Goal: Information Seeking & Learning: Learn about a topic

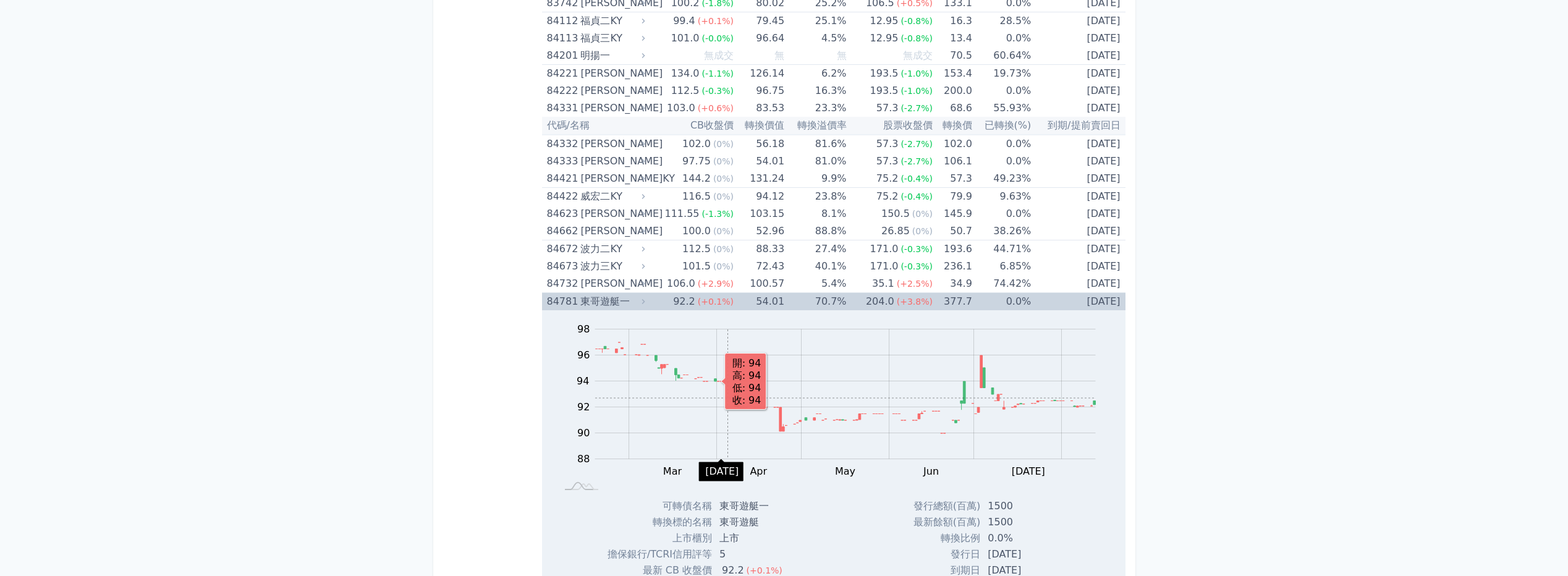
scroll to position [7055, 0]
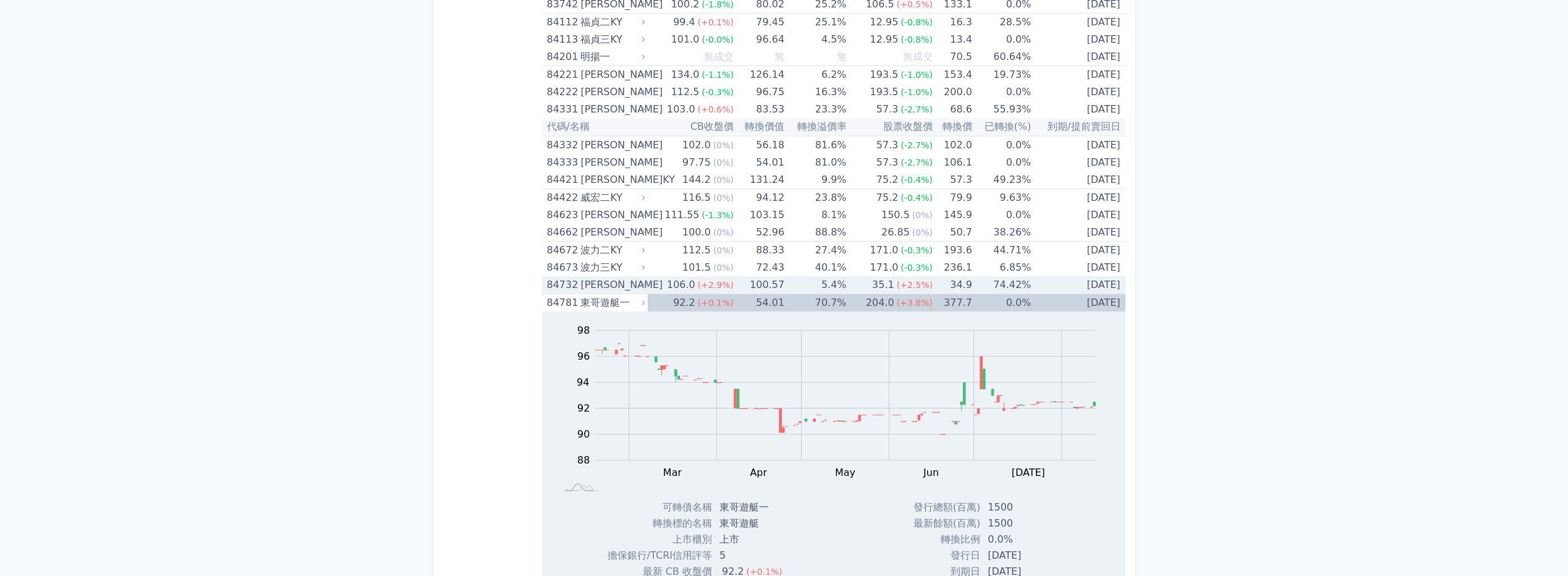
click at [627, 285] on div "[PERSON_NAME]" at bounding box center [611, 285] width 62 height 17
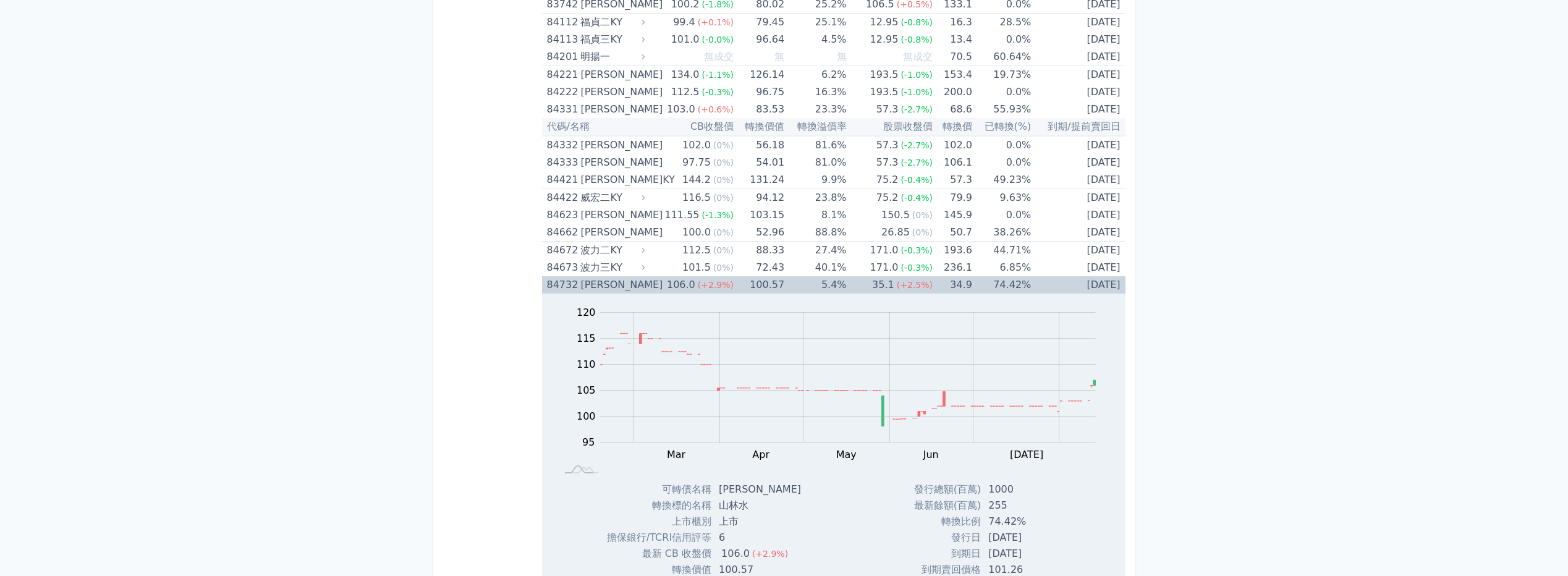
click at [627, 284] on div "[PERSON_NAME]" at bounding box center [611, 285] width 62 height 17
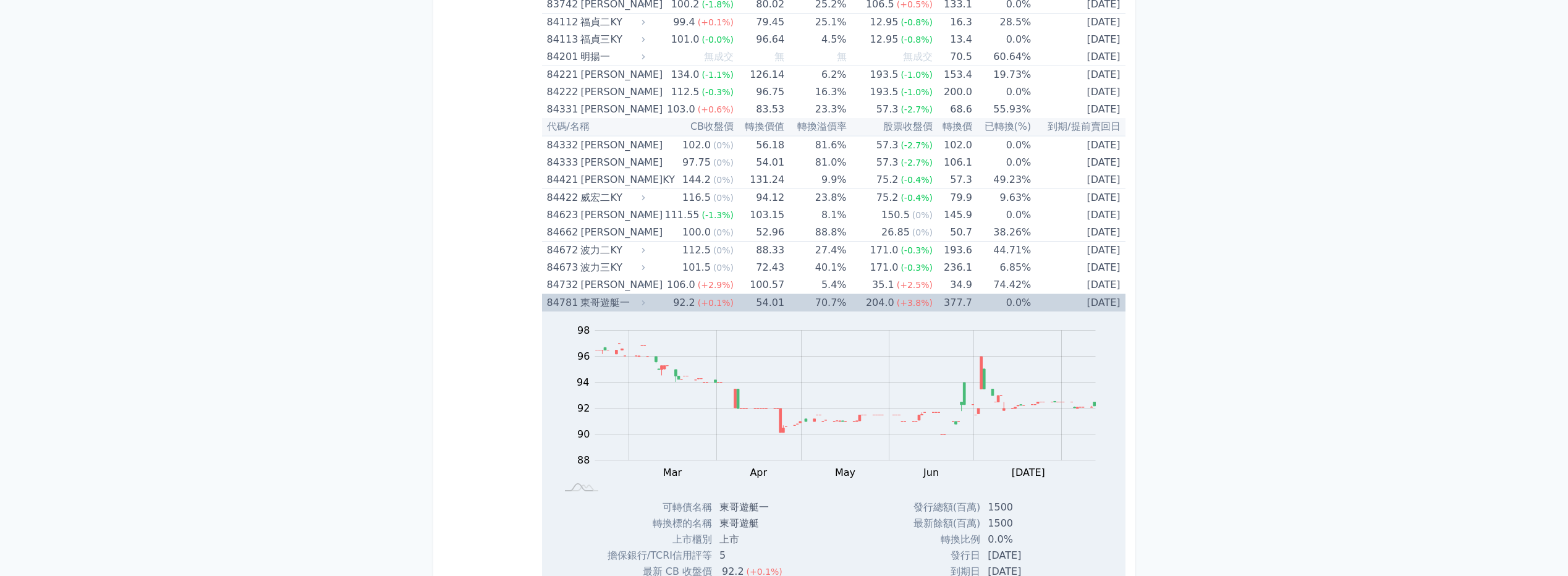
click at [639, 306] on div "東哥遊艇一" at bounding box center [611, 302] width 62 height 17
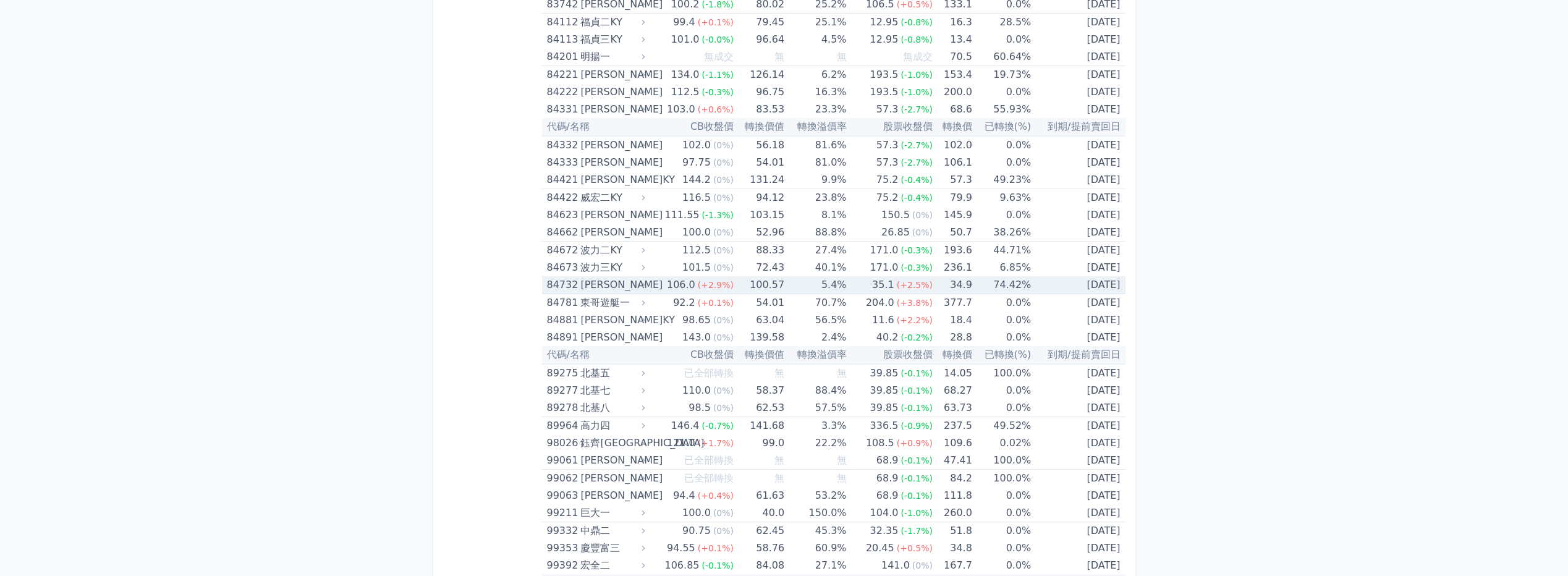
click at [638, 284] on div "[PERSON_NAME]" at bounding box center [611, 285] width 62 height 17
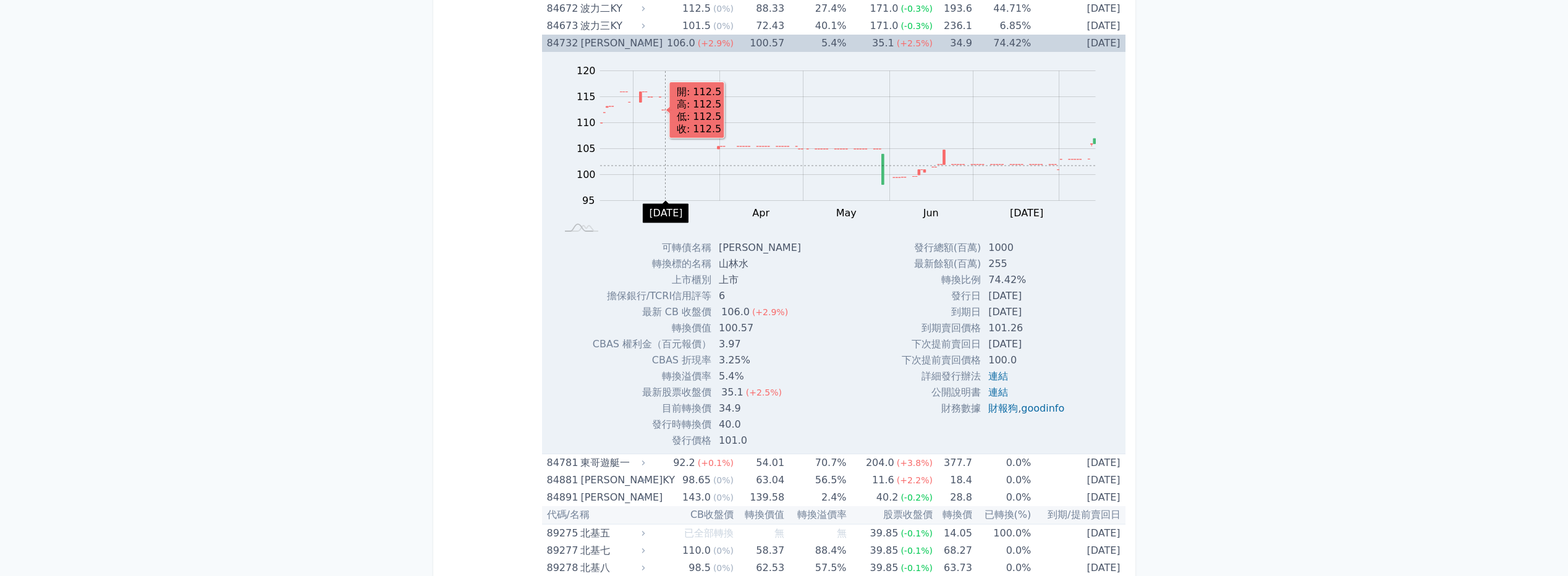
scroll to position [7302, 0]
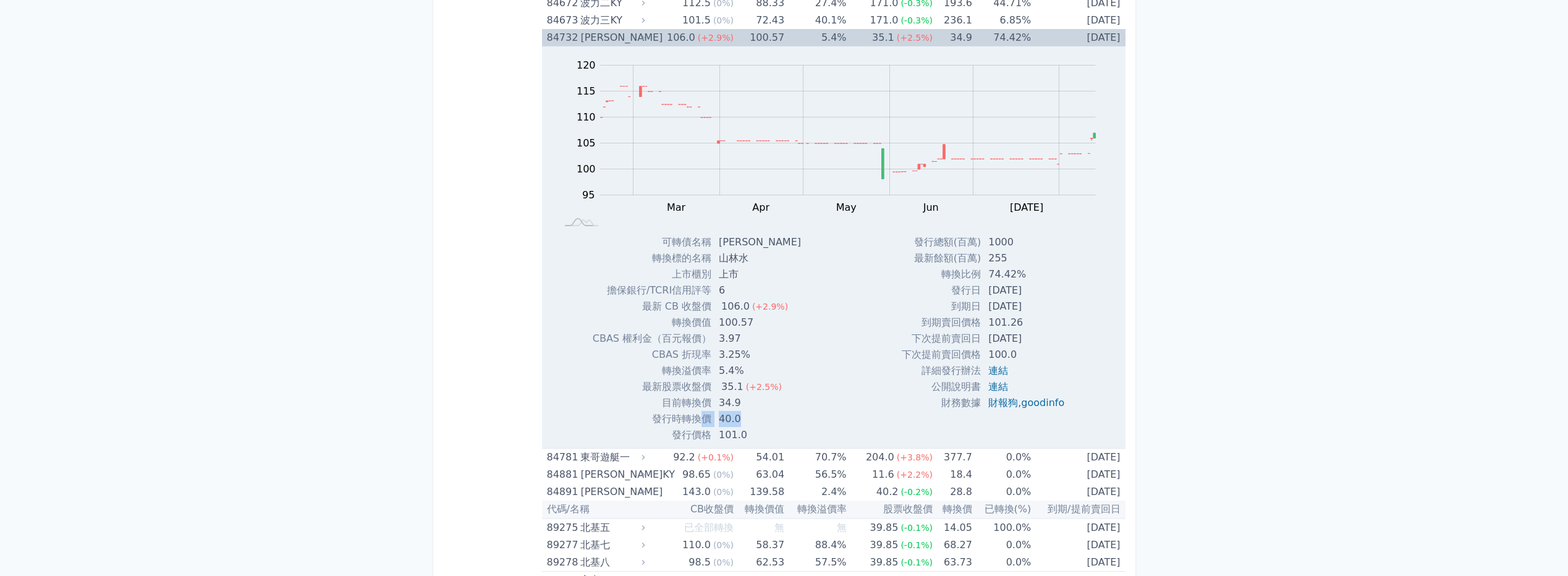
drag, startPoint x: 740, startPoint y: 420, endPoint x: 704, endPoint y: 417, distance: 36.1
click at [704, 417] on tr "發行時轉換價 40.0" at bounding box center [702, 419] width 218 height 16
drag, startPoint x: 704, startPoint y: 417, endPoint x: 808, endPoint y: 420, distance: 104.0
click at [808, 420] on div "Zoom Out 100 85 90 95 100 105 110 115 120 125 L Feb Mar Apr May Jun [DATE] Aug …" at bounding box center [833, 245] width 583 height 397
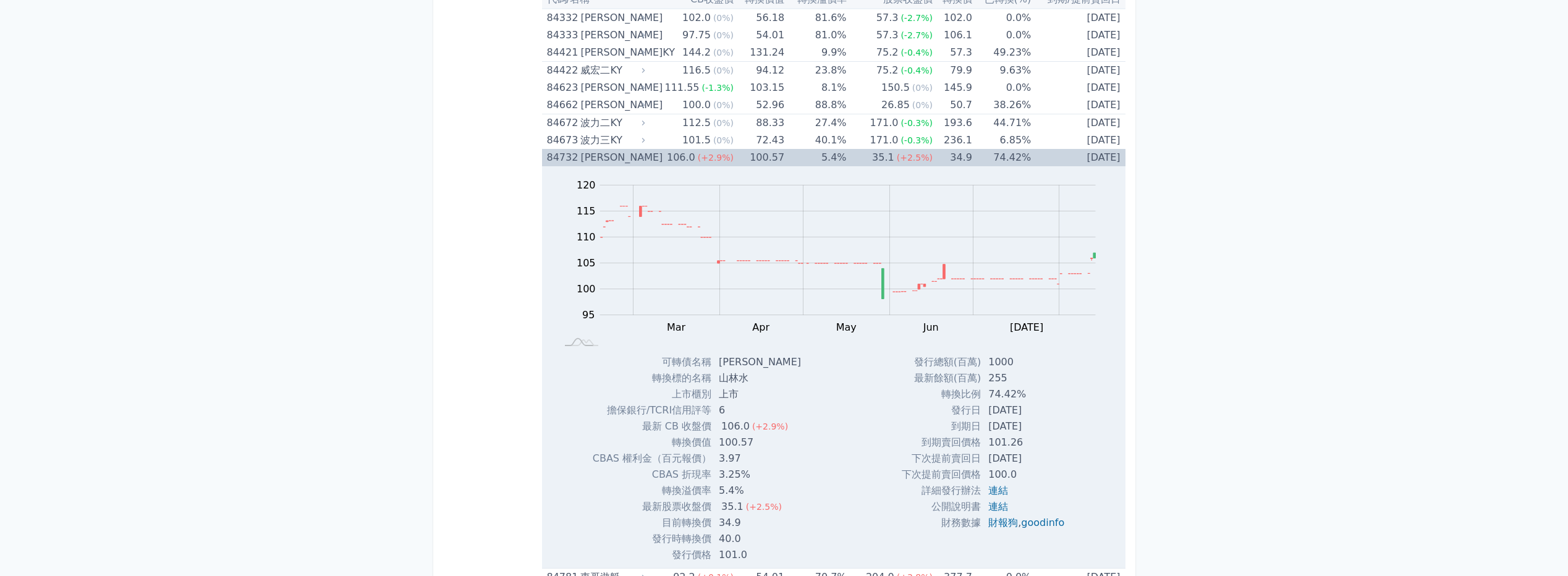
scroll to position [7179, 0]
click at [700, 165] on span "(+2.9%)" at bounding box center [716, 160] width 35 height 10
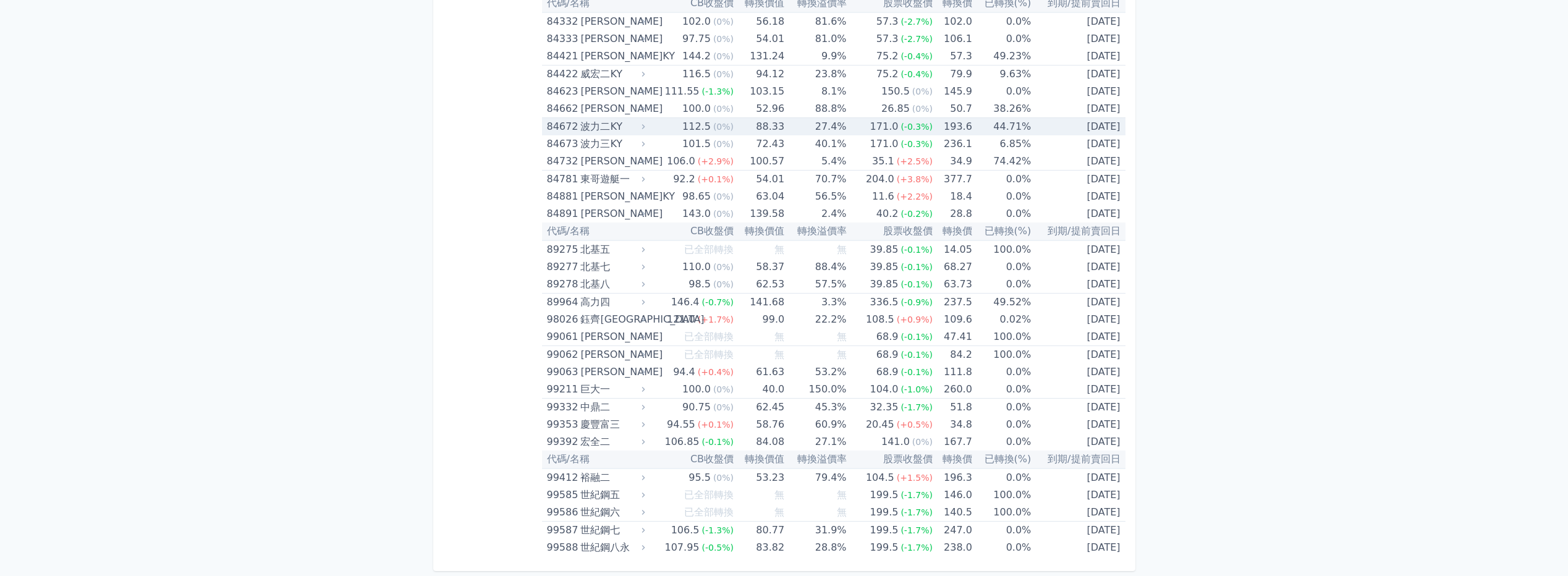
click at [679, 128] on td "112.5 (0%)" at bounding box center [690, 127] width 86 height 18
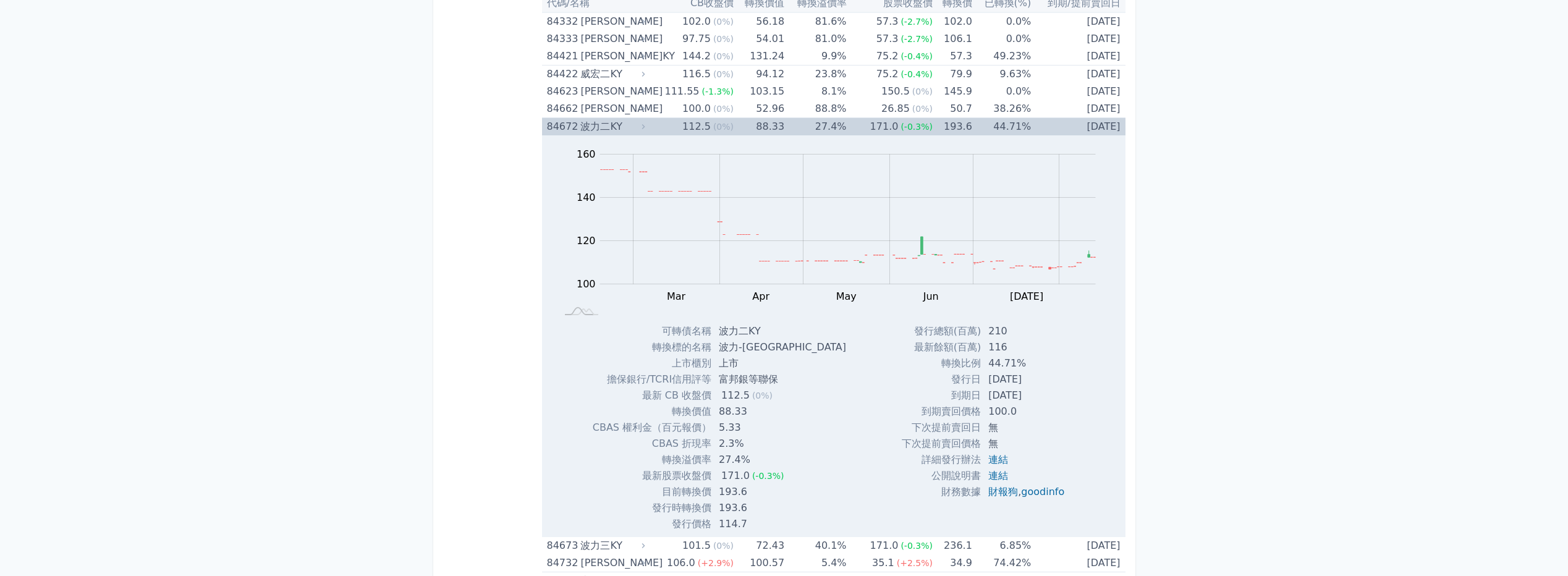
click at [679, 128] on td "112.5 (0%)" at bounding box center [690, 127] width 86 height 18
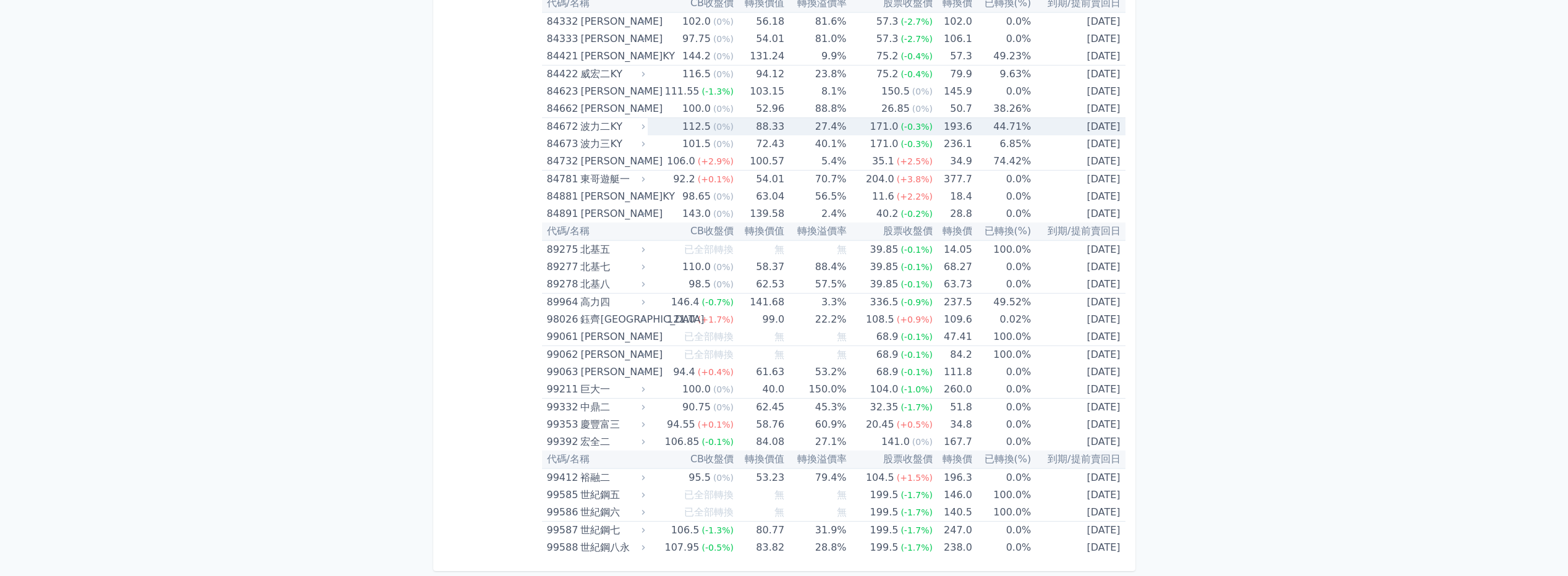
click at [679, 128] on td "112.5 (0%)" at bounding box center [690, 127] width 86 height 18
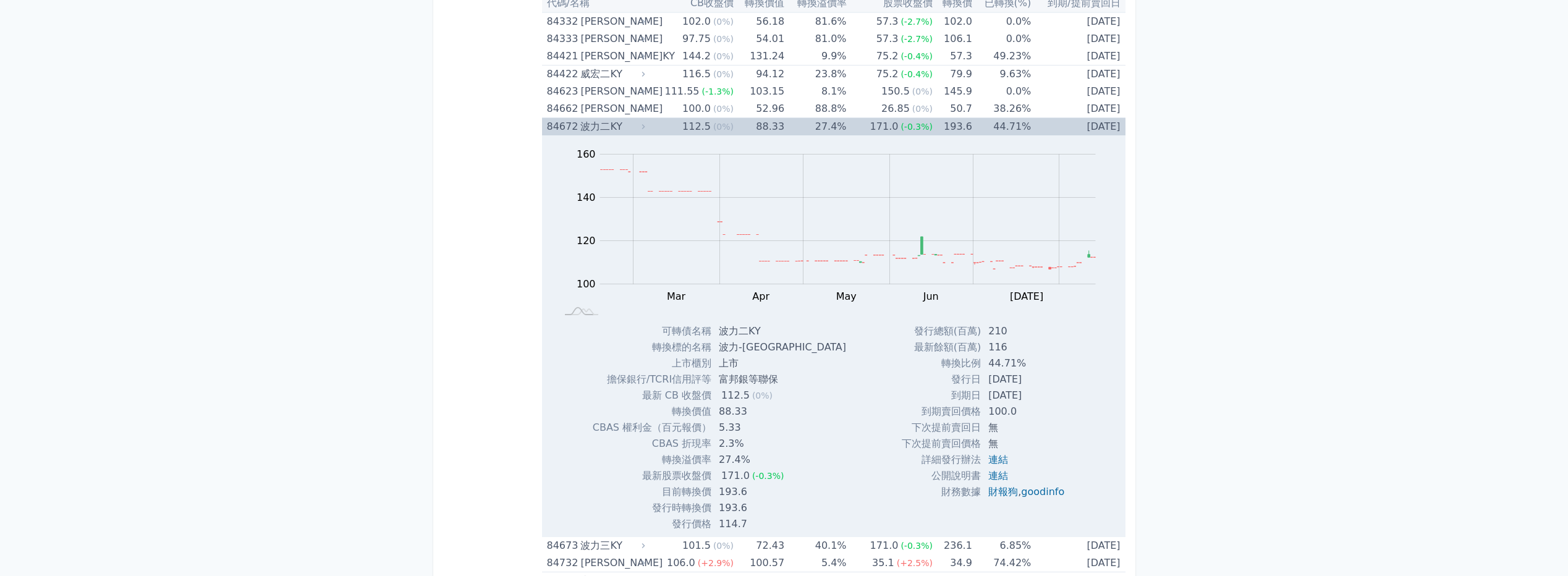
click at [676, 130] on td "112.5 (0%)" at bounding box center [690, 127] width 86 height 18
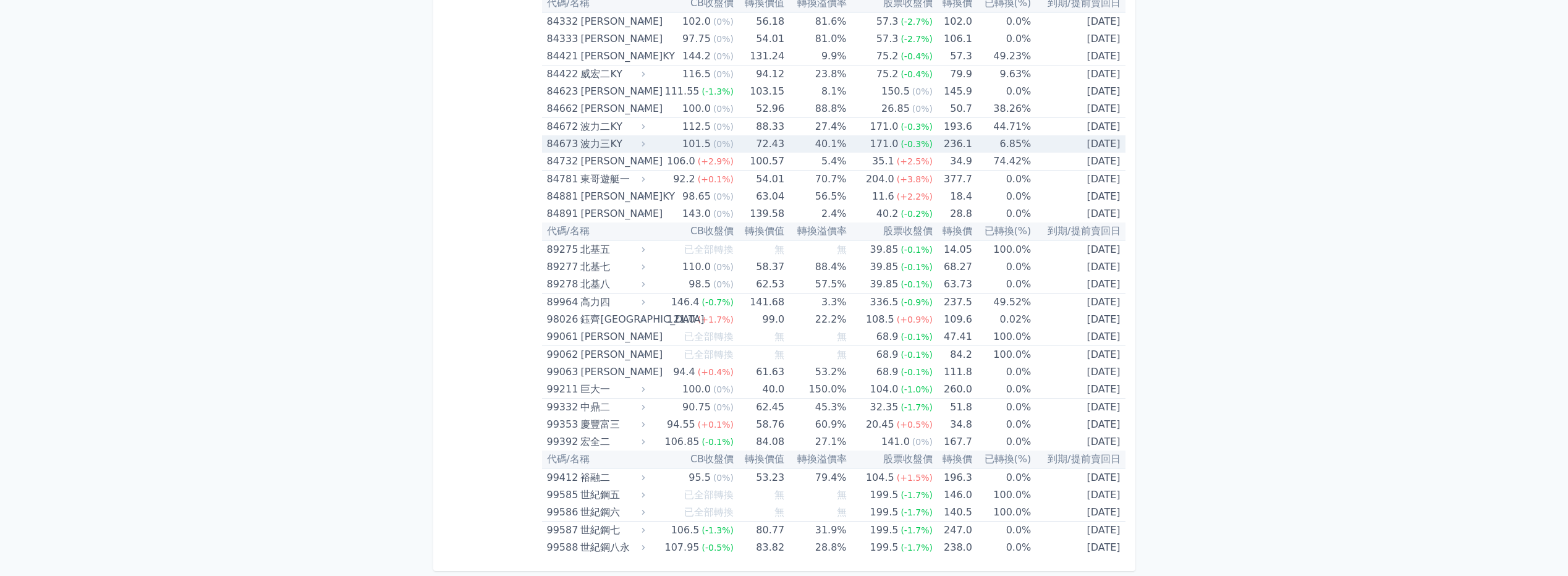
click at [666, 149] on td "101.5 (0%)" at bounding box center [690, 143] width 86 height 17
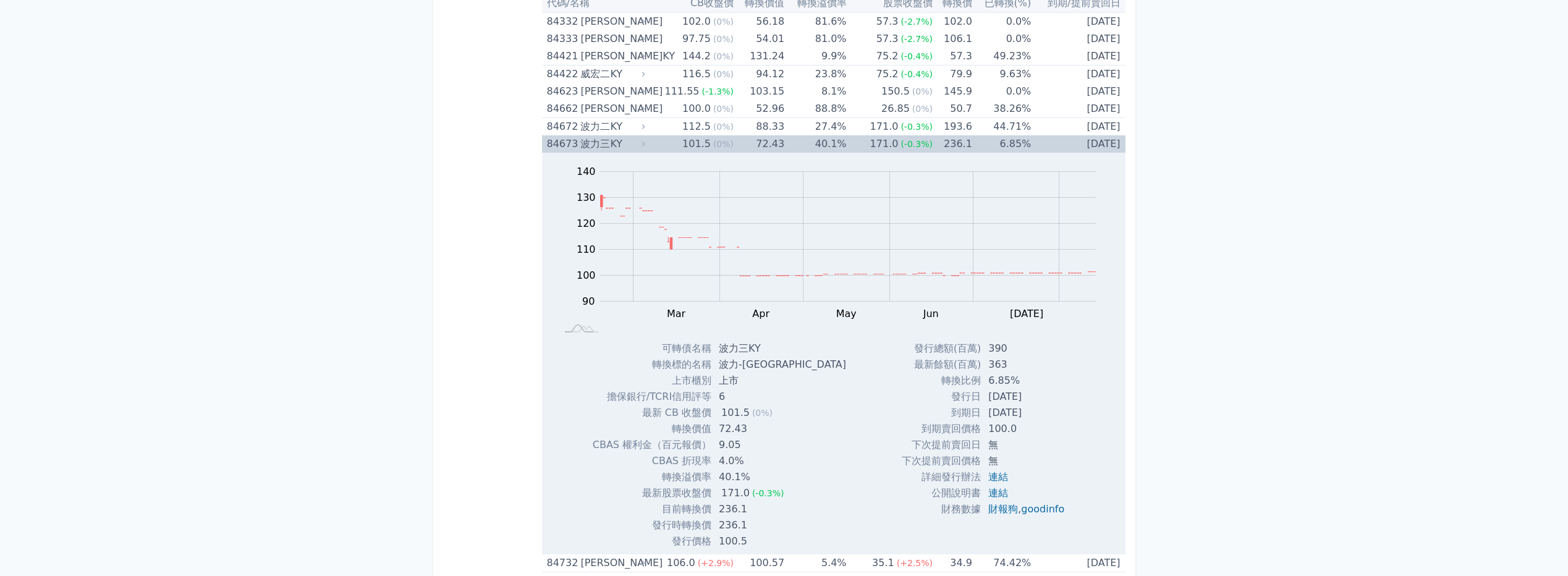
click at [672, 139] on td "101.5 (0%)" at bounding box center [690, 143] width 86 height 17
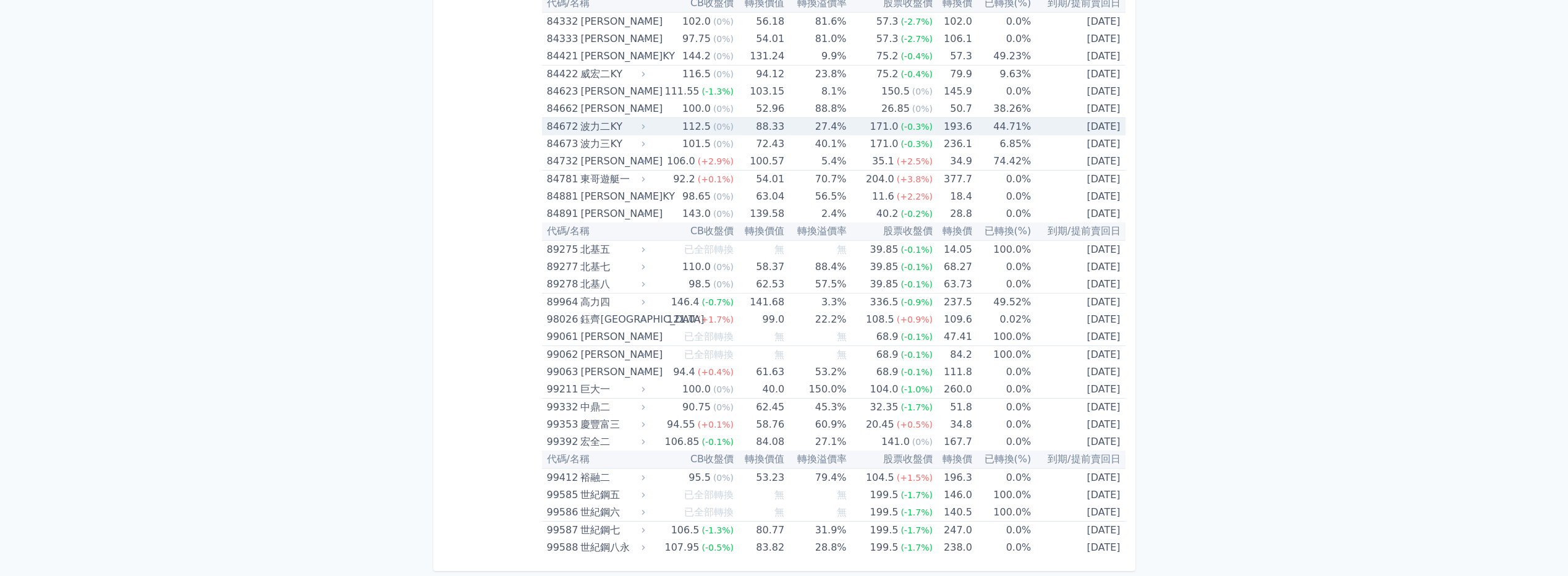
click at [663, 128] on td "112.5 (0%)" at bounding box center [690, 127] width 86 height 18
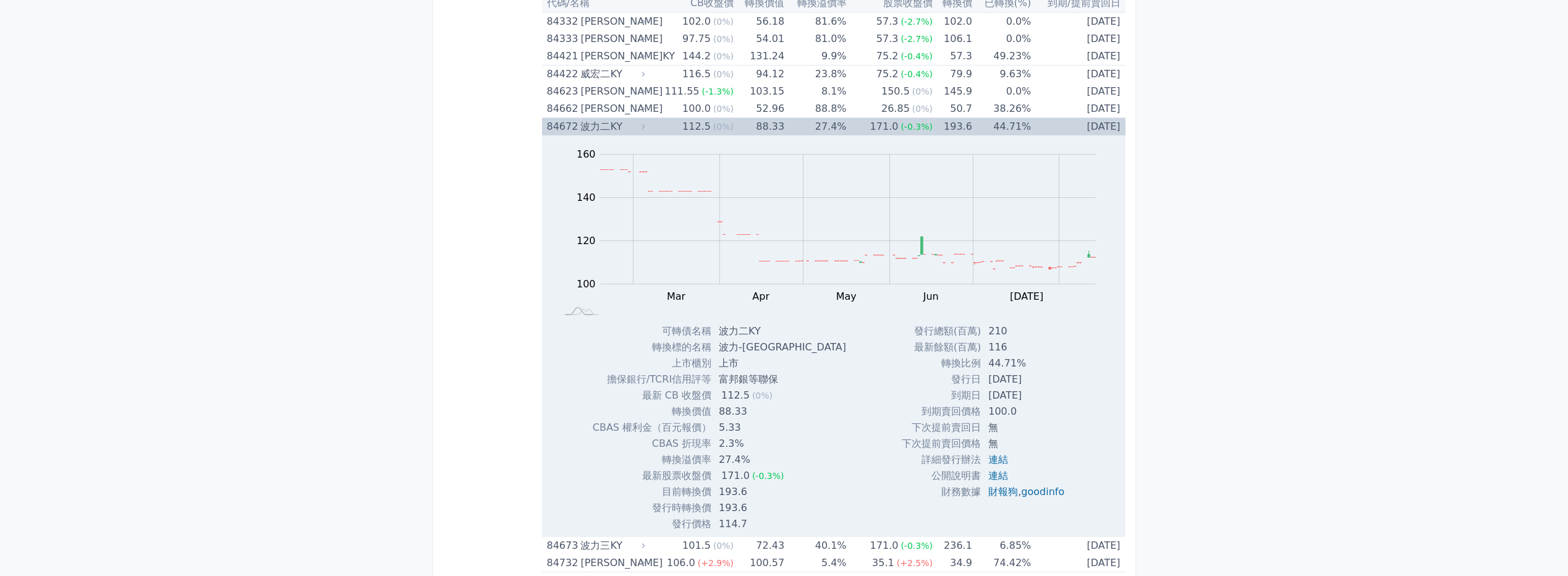
click at [653, 124] on td "112.5 (0%)" at bounding box center [690, 127] width 86 height 18
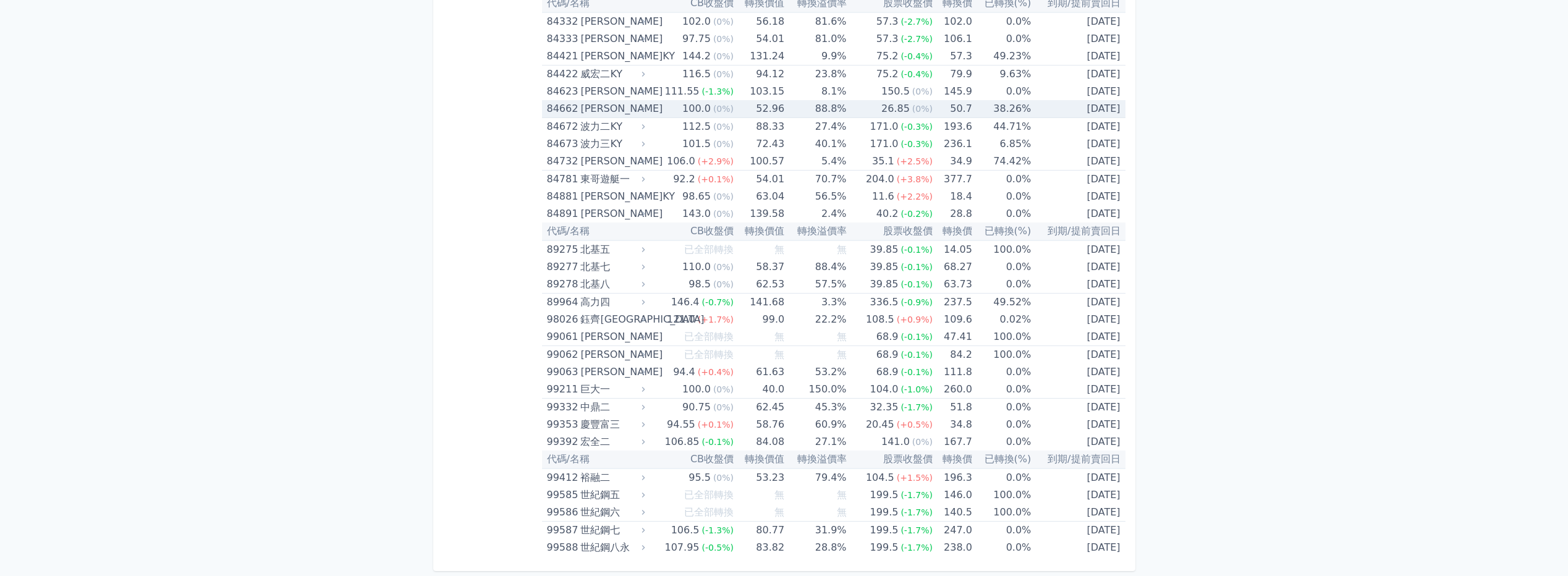
click at [656, 110] on td "100.0 (0%)" at bounding box center [690, 109] width 86 height 18
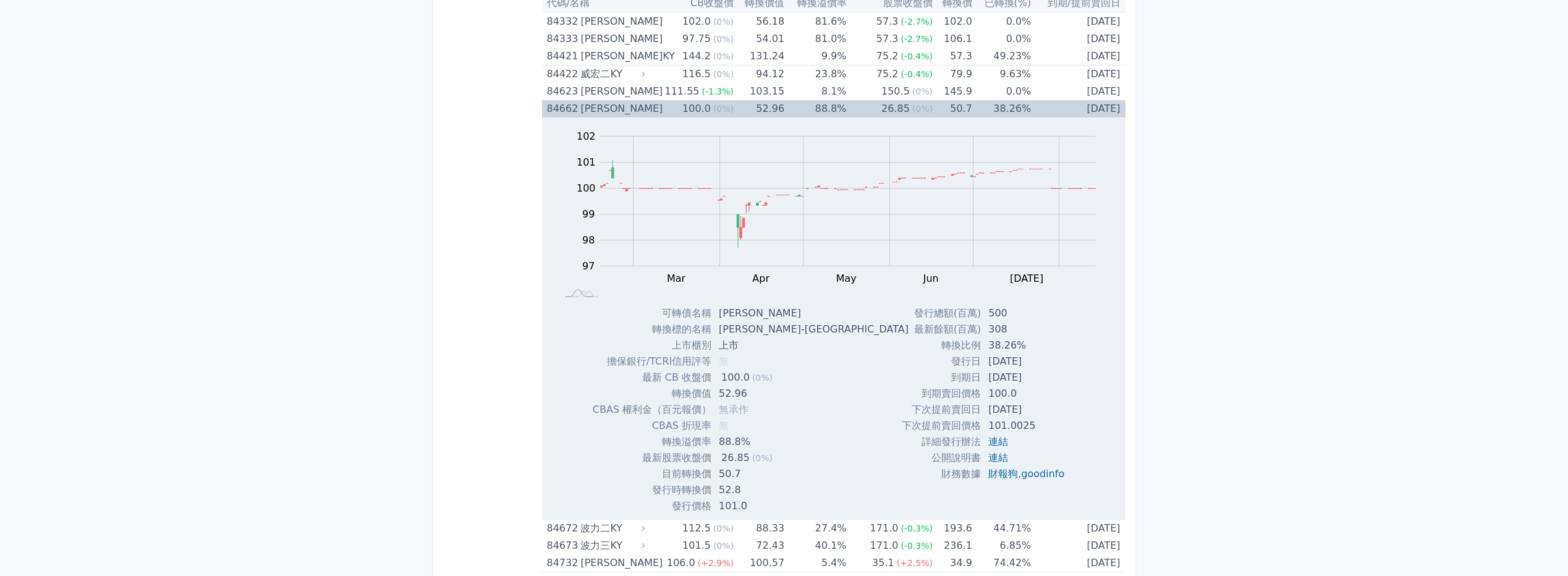
click at [657, 109] on td "100.0 (0%)" at bounding box center [690, 108] width 86 height 17
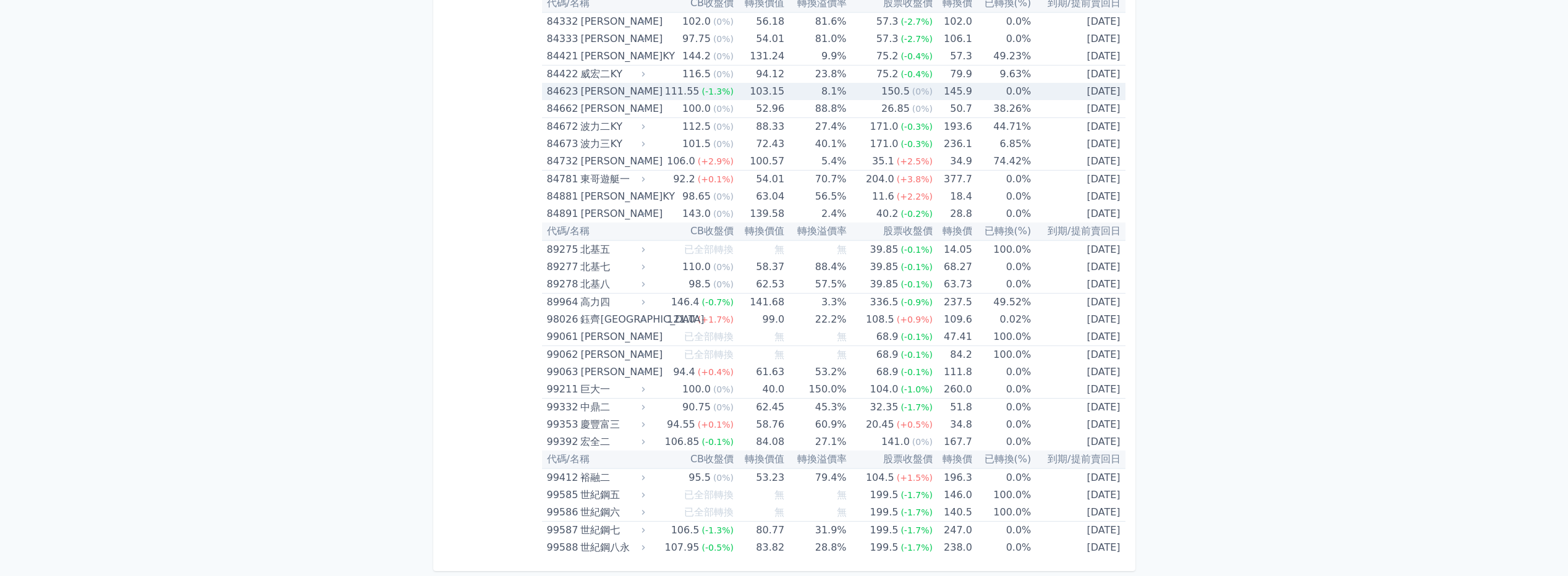
click at [617, 92] on div "[PERSON_NAME]" at bounding box center [611, 91] width 62 height 17
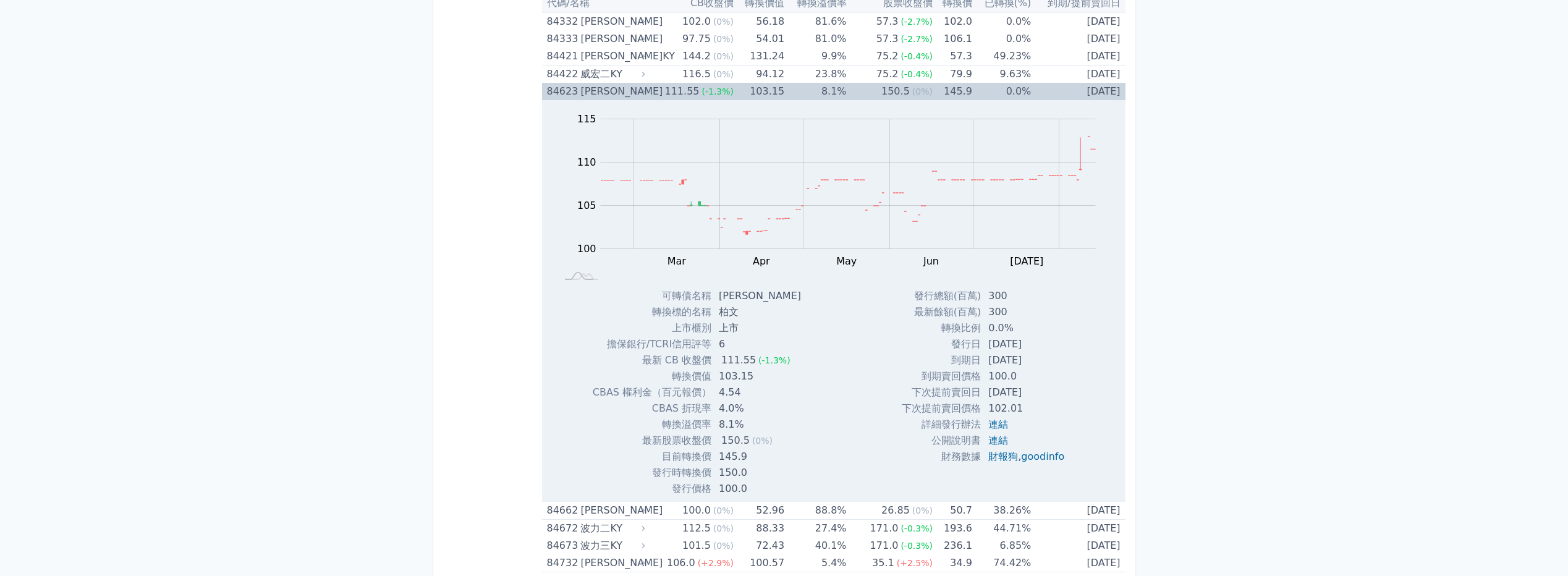
click at [616, 92] on div "[PERSON_NAME]" at bounding box center [611, 91] width 62 height 17
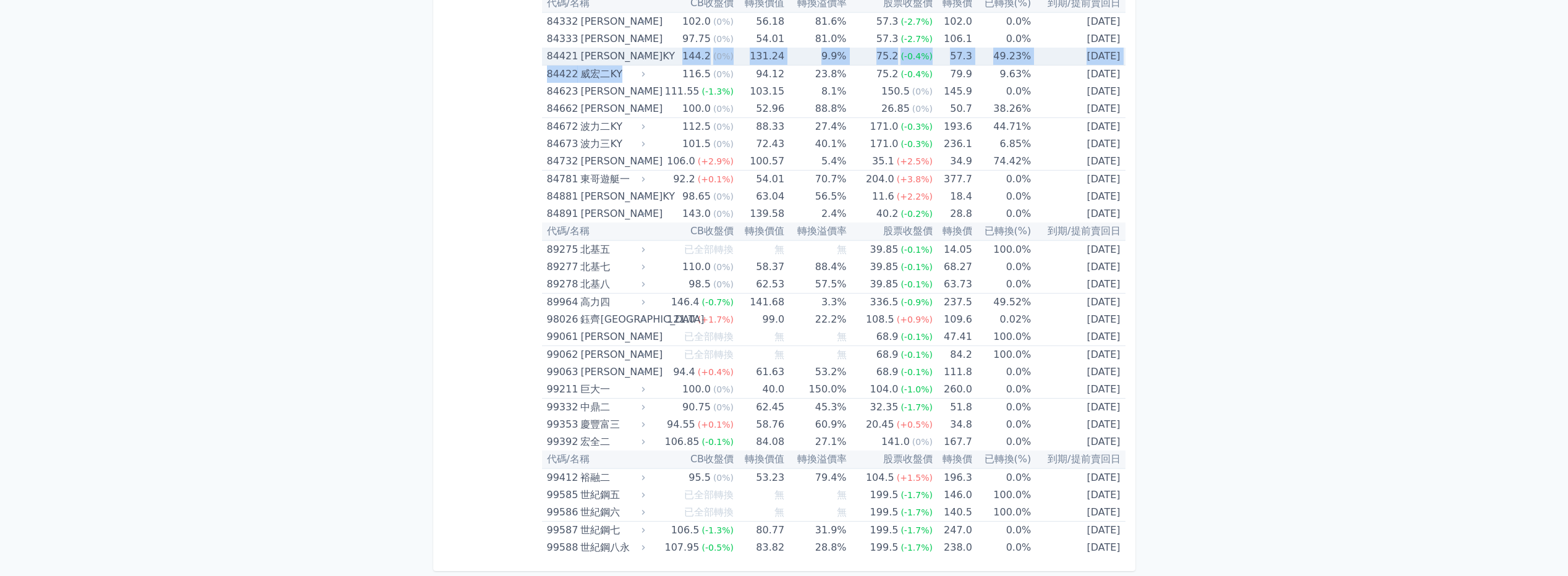
drag, startPoint x: 624, startPoint y: 55, endPoint x: 623, endPoint y: 66, distance: 11.0
drag, startPoint x: 623, startPoint y: 66, endPoint x: 599, endPoint y: 67, distance: 24.0
click at [599, 67] on div "威宏二KY" at bounding box center [611, 74] width 62 height 17
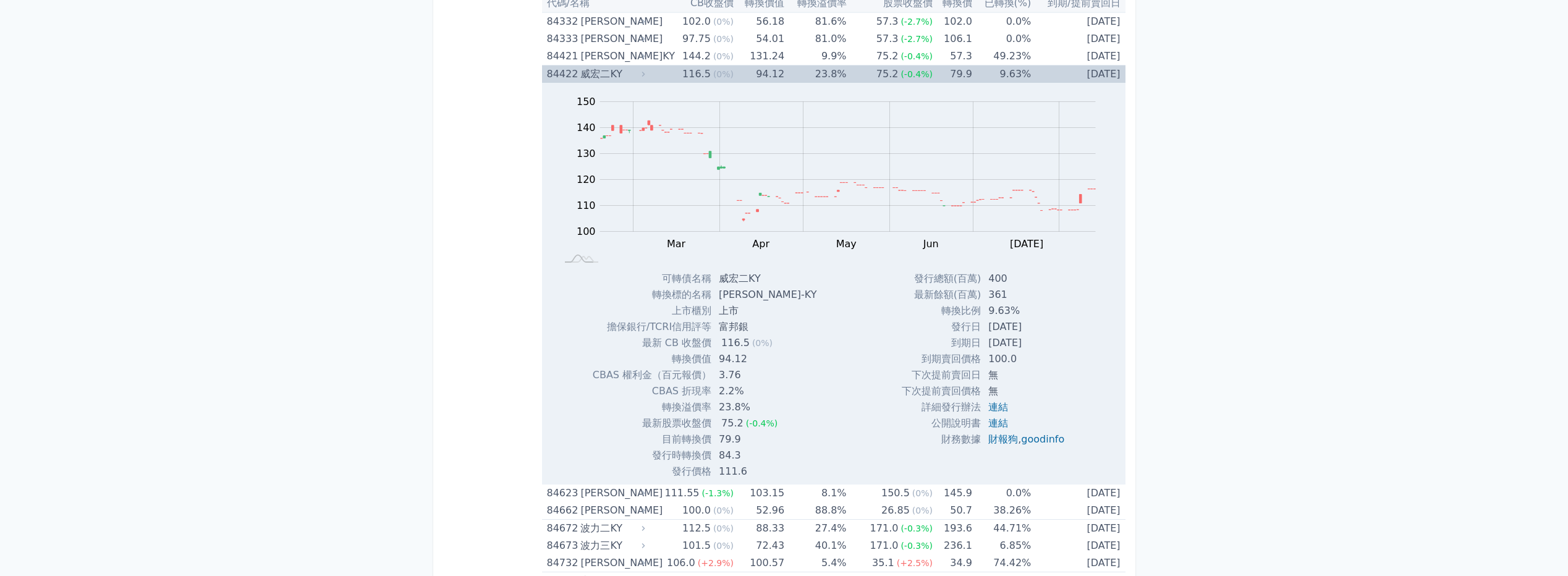
click at [599, 67] on div "威宏二KY" at bounding box center [611, 74] width 62 height 17
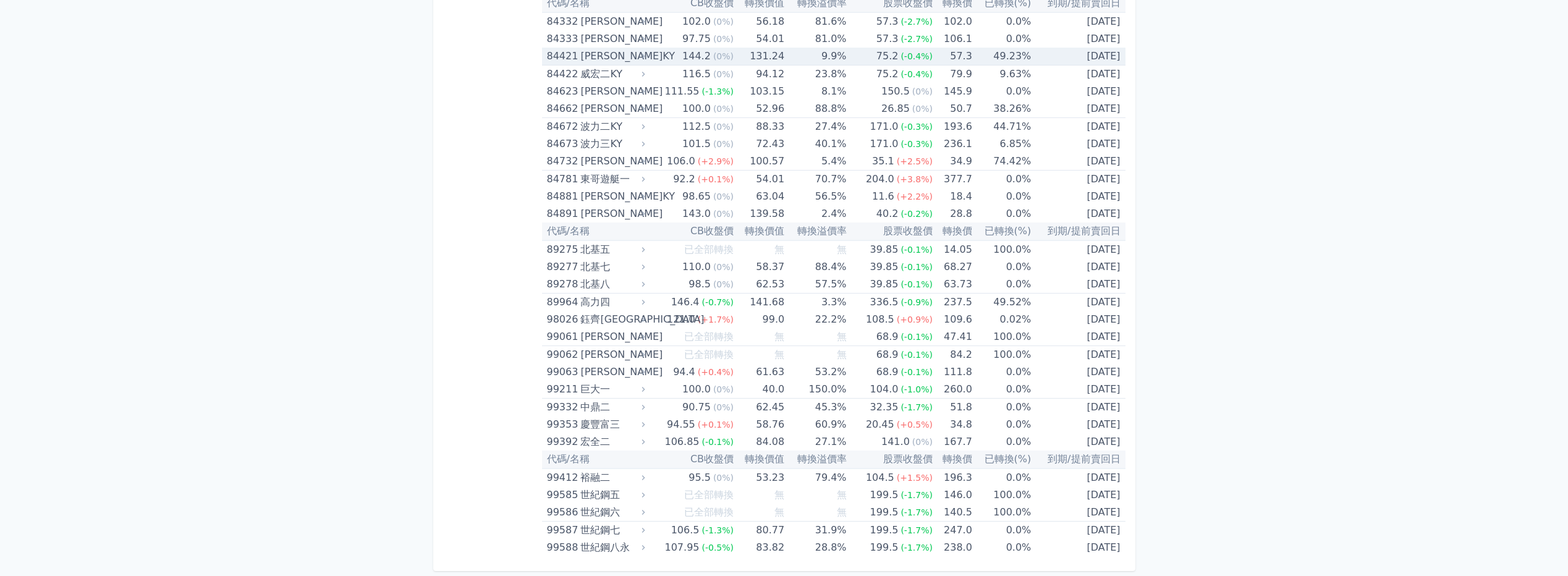
click at [603, 57] on div "[PERSON_NAME]KY" at bounding box center [611, 55] width 62 height 17
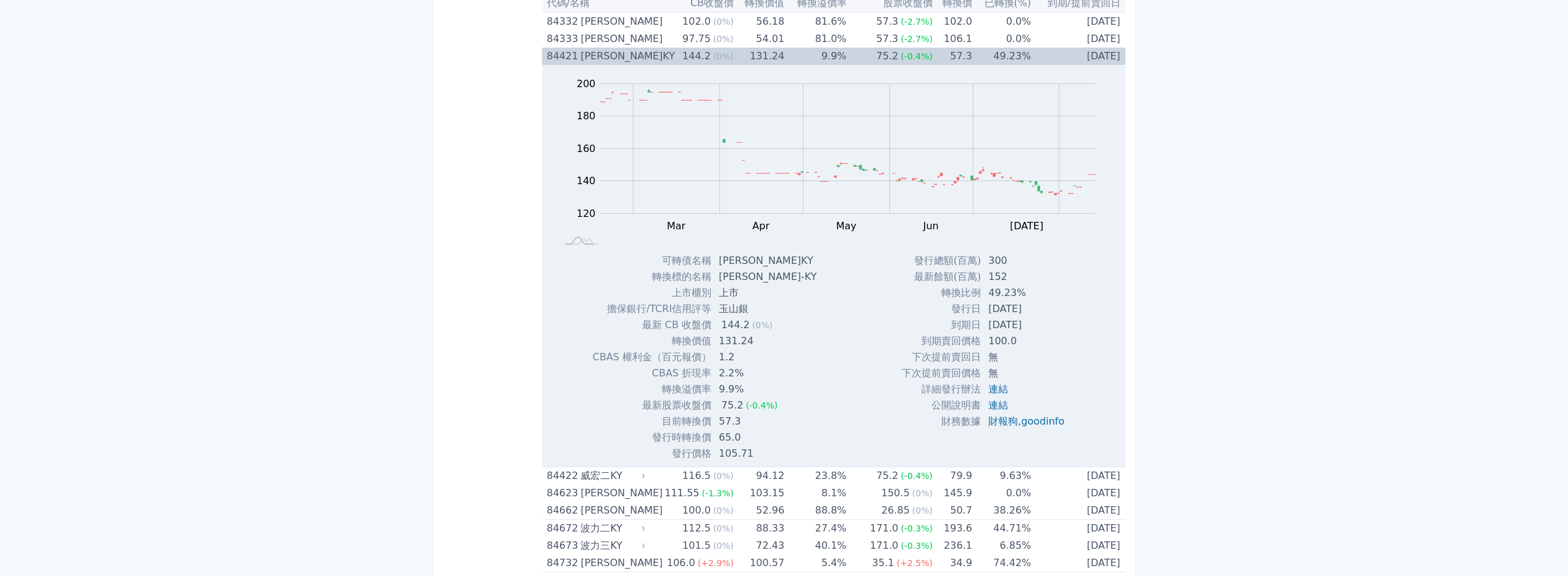
click at [605, 58] on div "[PERSON_NAME]KY" at bounding box center [611, 55] width 62 height 17
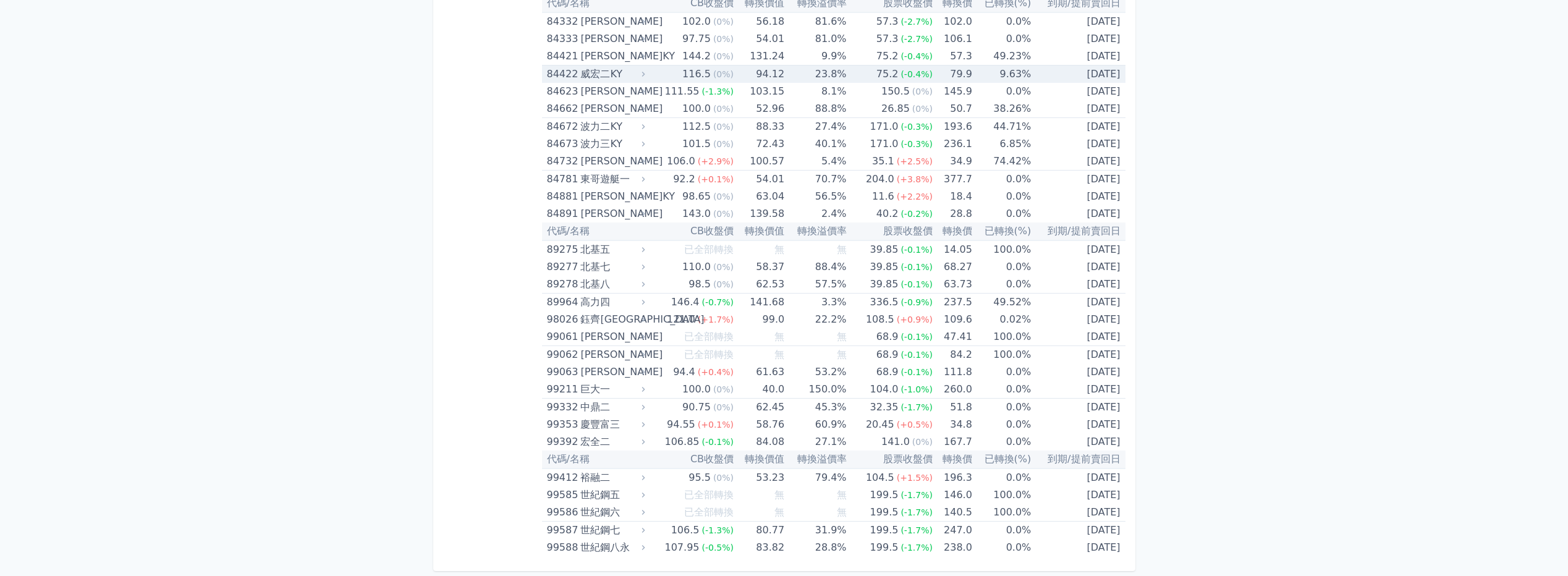
click at [618, 75] on div "威宏二KY" at bounding box center [611, 74] width 62 height 17
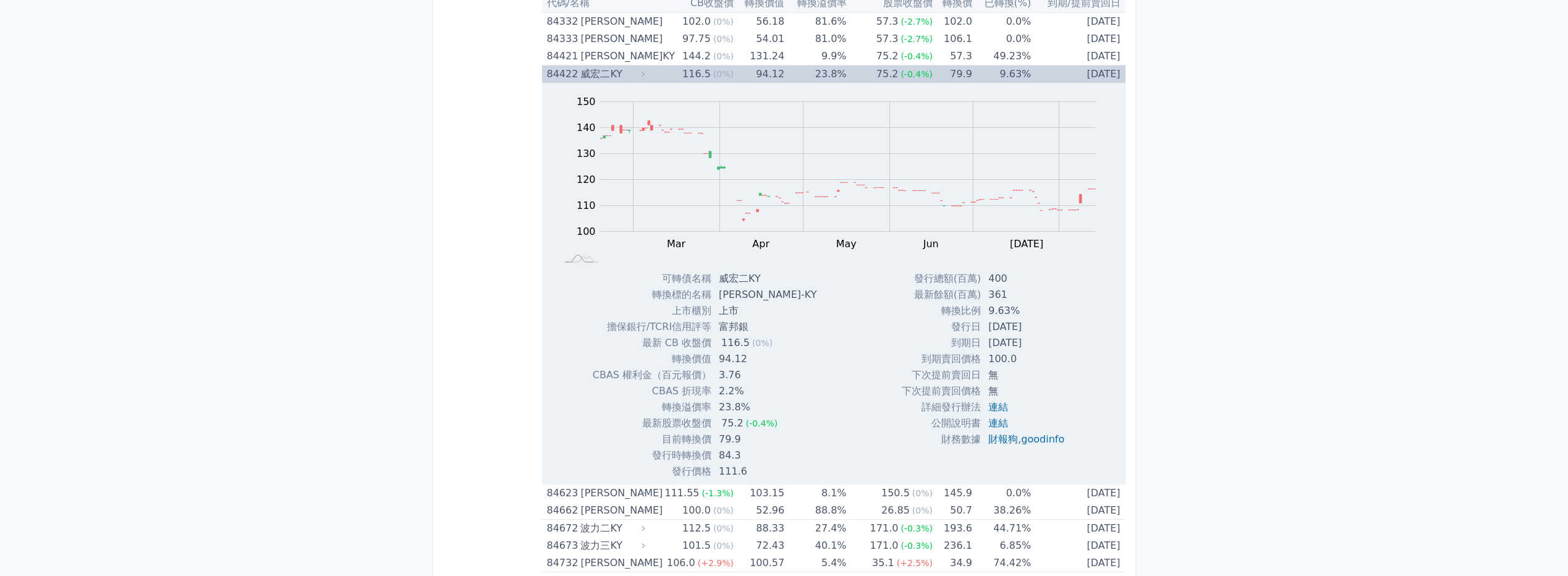
click at [691, 67] on div "116.5" at bounding box center [696, 74] width 33 height 17
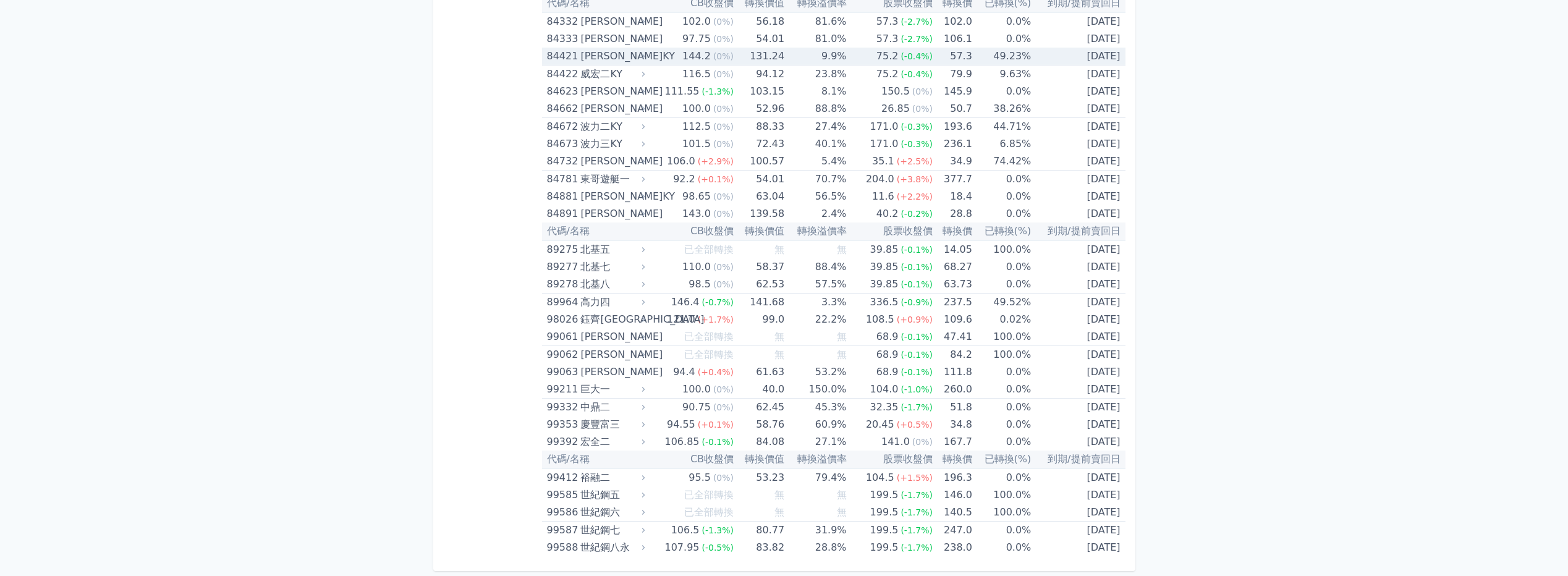
click at [694, 58] on div "144.2" at bounding box center [696, 55] width 33 height 17
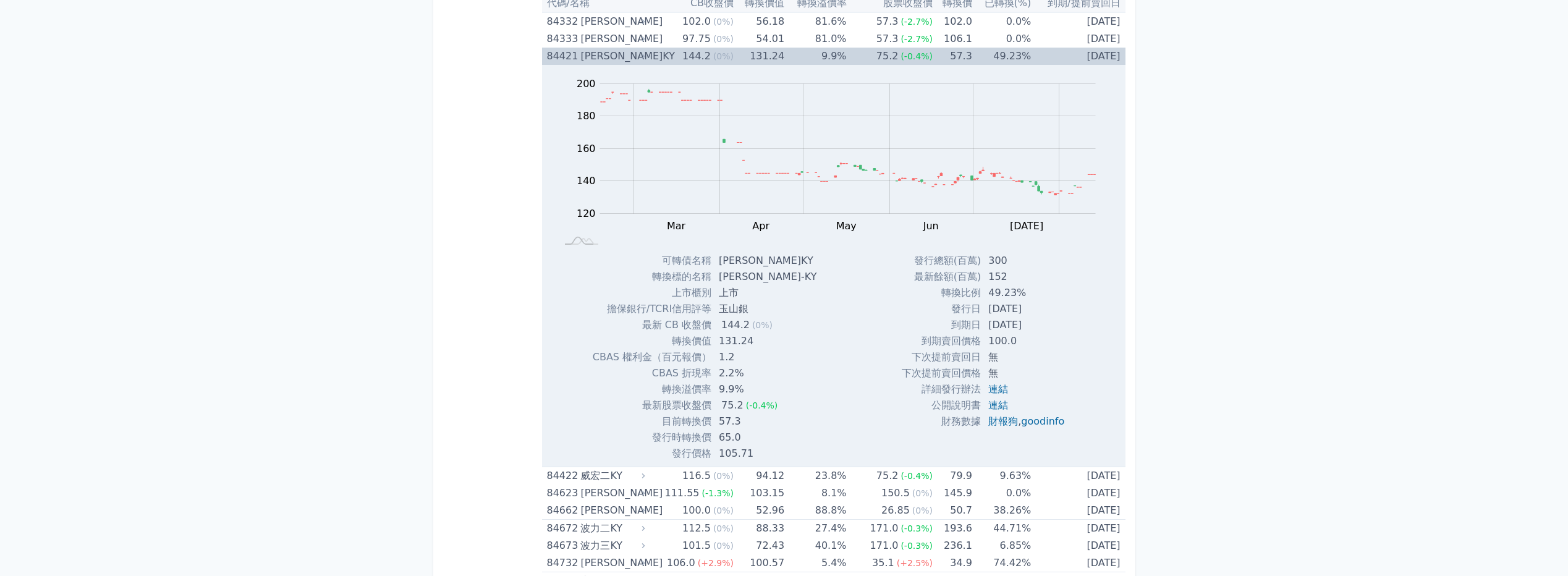
click at [694, 58] on div "144.2" at bounding box center [696, 55] width 33 height 17
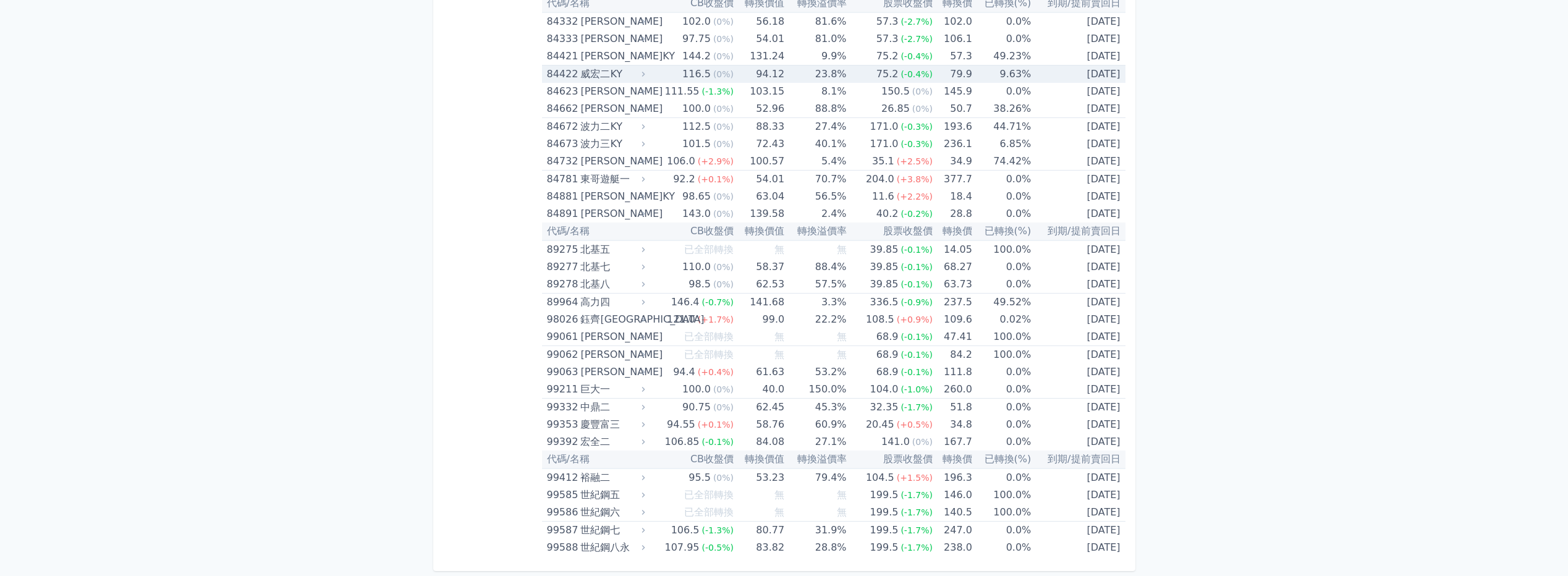
click at [687, 73] on div "116.5" at bounding box center [696, 74] width 33 height 17
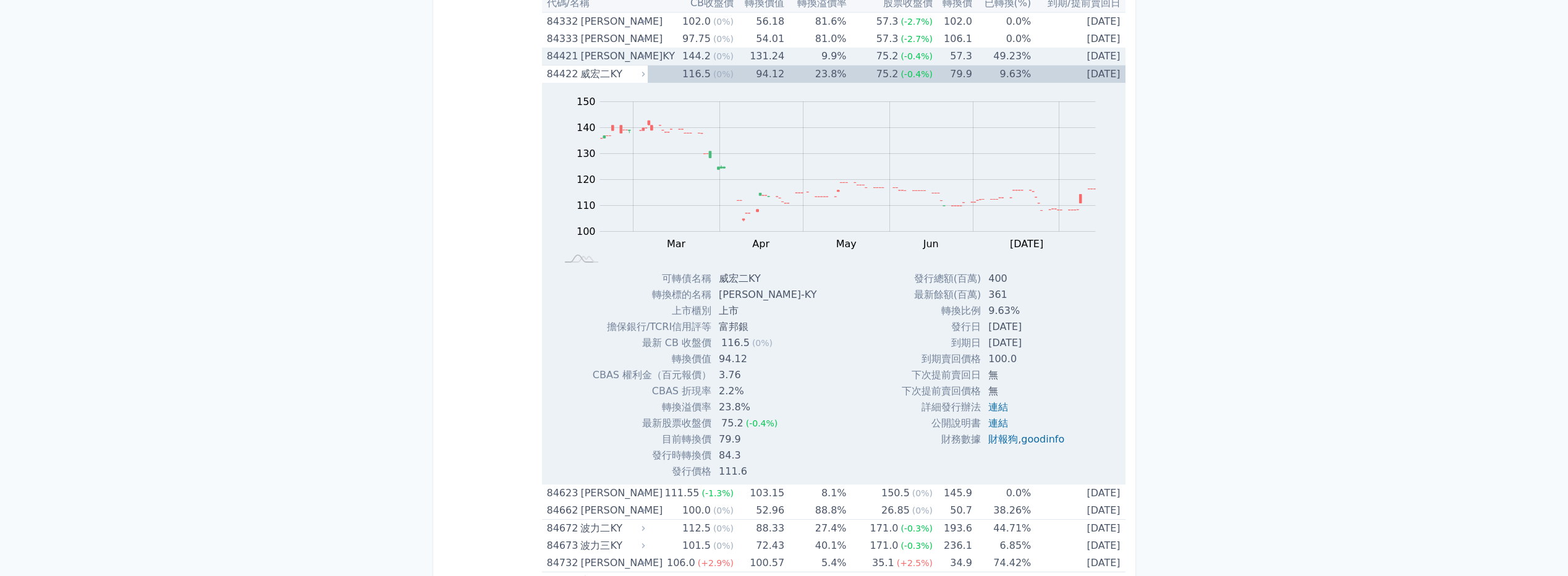
click at [698, 58] on div "144.2" at bounding box center [696, 55] width 33 height 17
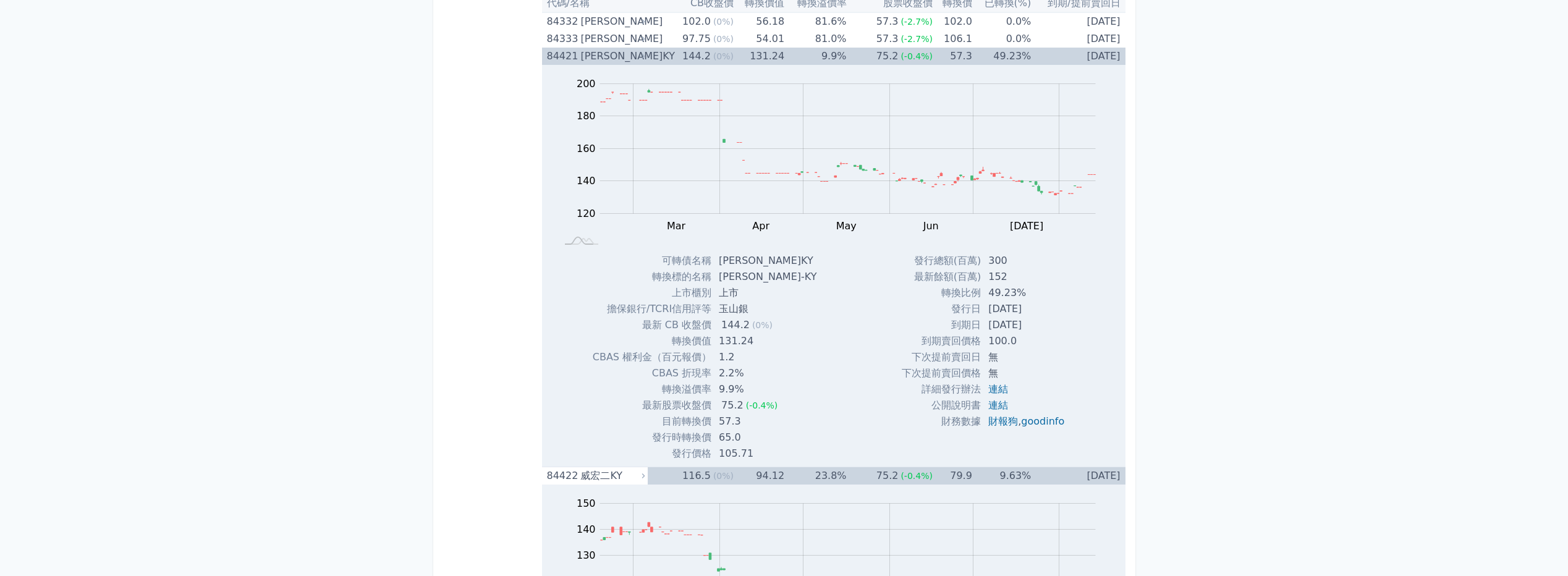
click at [698, 58] on div "144.2" at bounding box center [696, 55] width 33 height 17
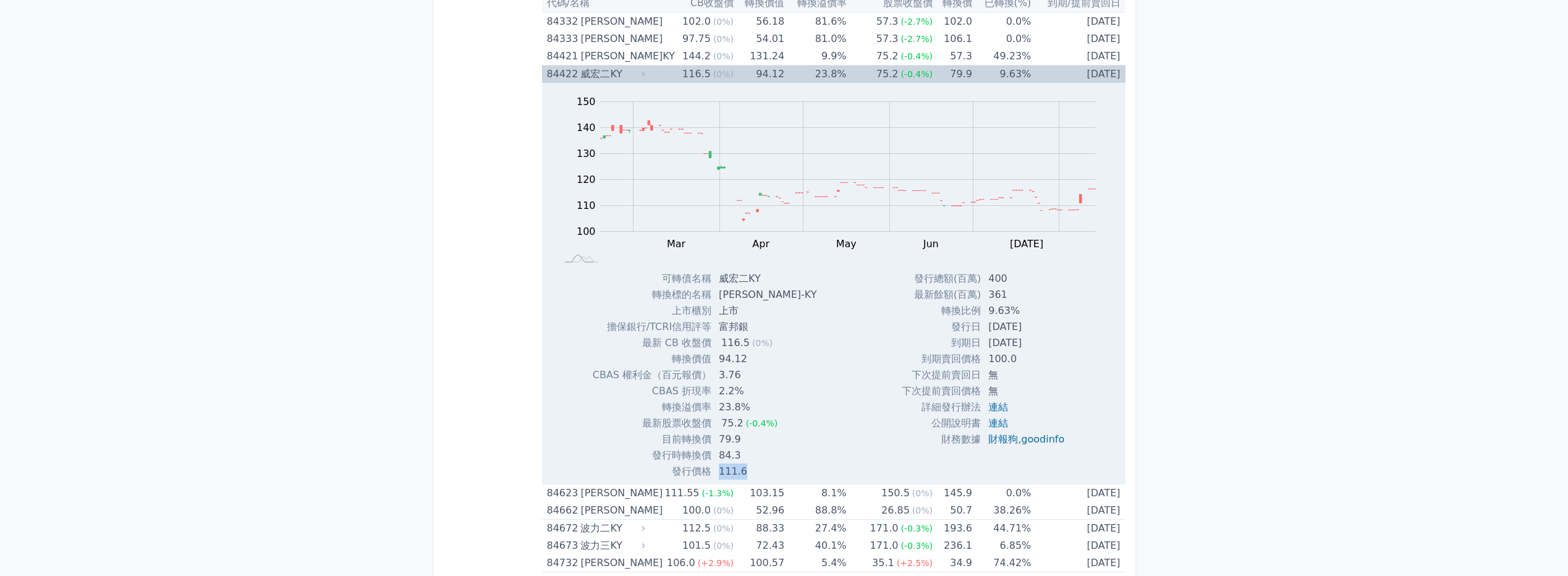
drag, startPoint x: 724, startPoint y: 470, endPoint x: 748, endPoint y: 470, distance: 24.0
click at [748, 470] on td "111.6" at bounding box center [768, 472] width 115 height 16
drag, startPoint x: 748, startPoint y: 470, endPoint x: 861, endPoint y: 465, distance: 113.1
click at [861, 465] on div "Zoom Out 100 80 90 100 110 120 130 140 150 160 L Feb Mar Apr May Jun [DATE] Aug…" at bounding box center [833, 281] width 583 height 397
drag, startPoint x: 723, startPoint y: 436, endPoint x: 775, endPoint y: 439, distance: 52.1
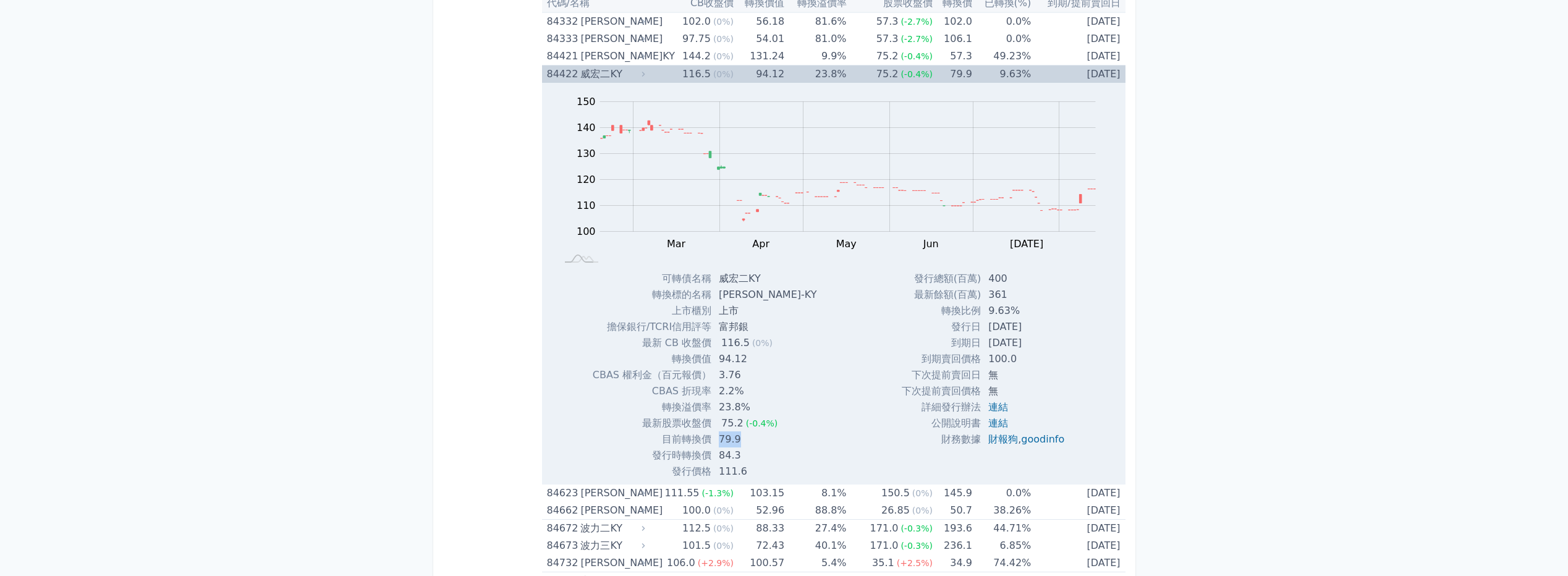
click at [775, 439] on td "79.9" at bounding box center [768, 439] width 115 height 16
click at [991, 421] on link "連結" at bounding box center [998, 423] width 20 height 12
click at [830, 55] on td "9.9%" at bounding box center [815, 56] width 62 height 18
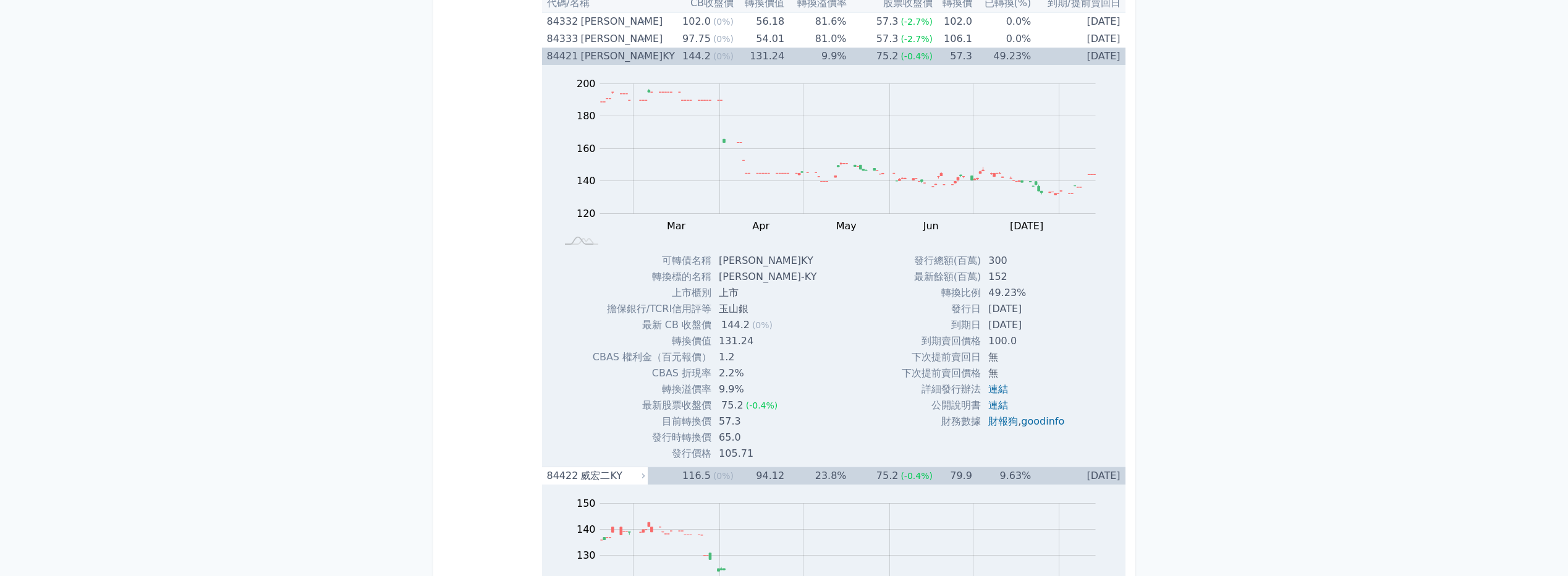
click at [830, 55] on td "9.9%" at bounding box center [815, 55] width 62 height 17
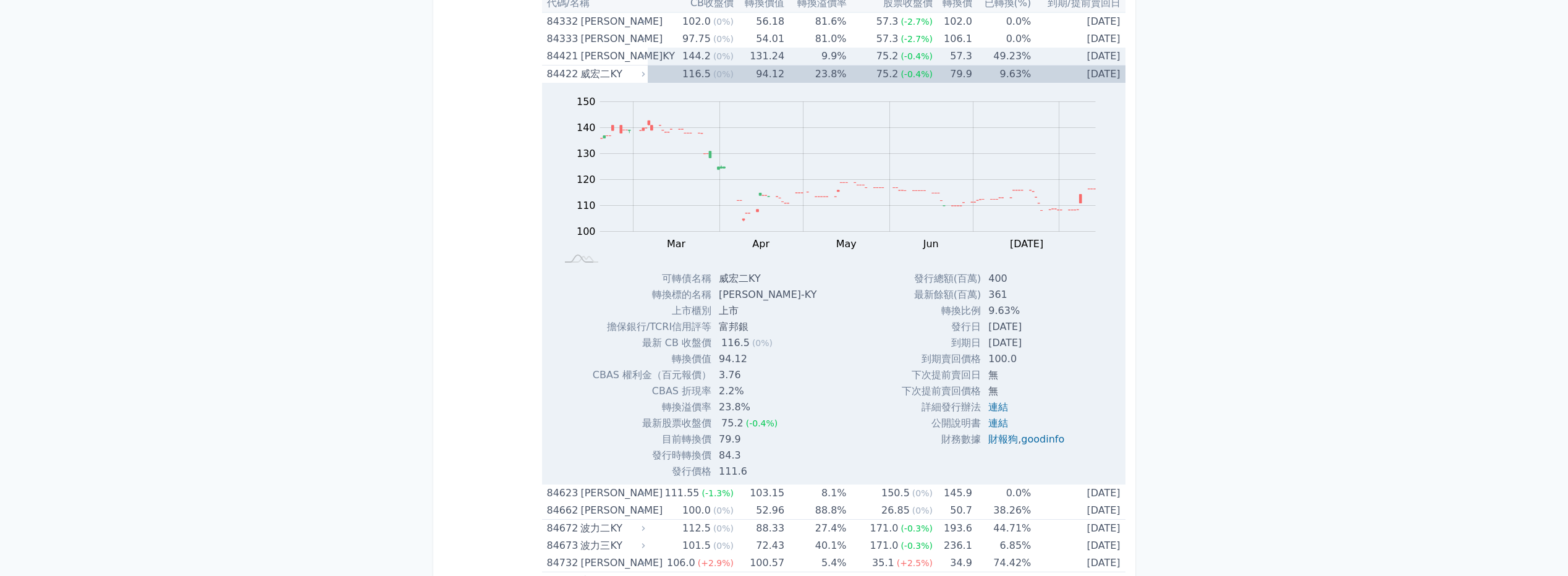
click at [830, 55] on td "9.9%" at bounding box center [815, 56] width 62 height 18
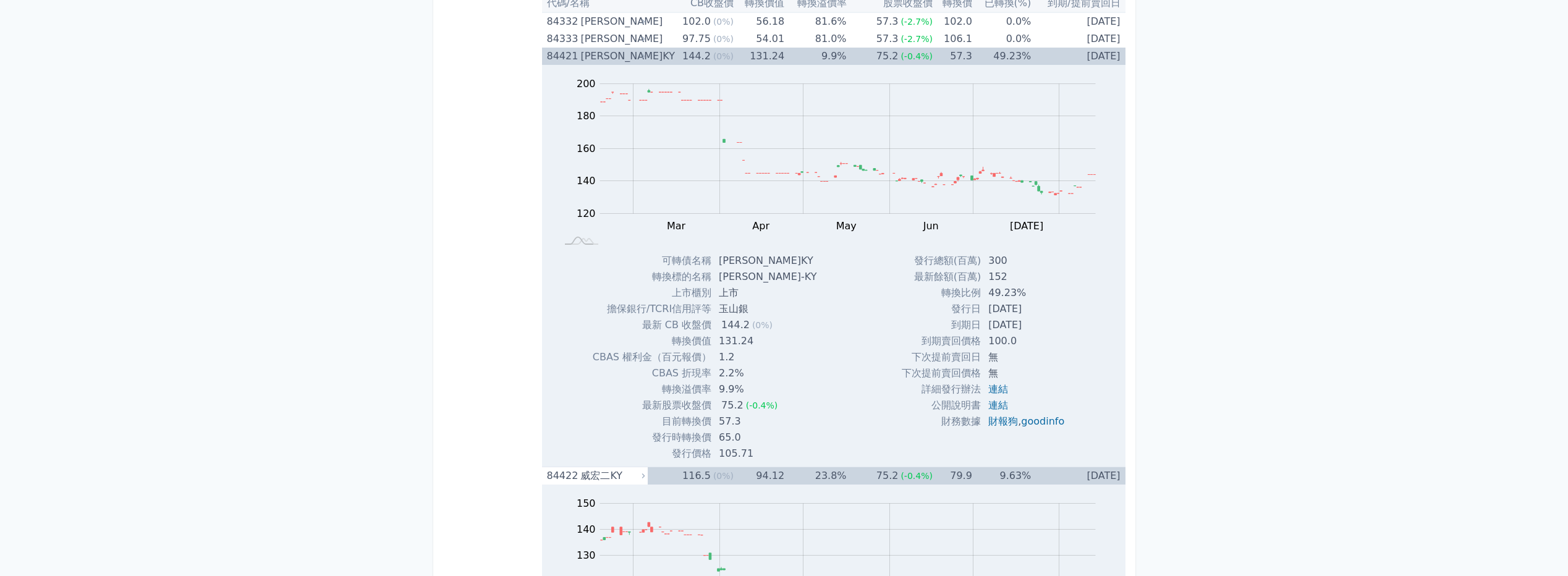
click at [830, 55] on td "9.9%" at bounding box center [815, 55] width 62 height 17
